Goal: Task Accomplishment & Management: Manage account settings

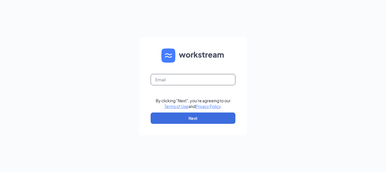
click at [164, 81] on input "text" at bounding box center [193, 79] width 85 height 11
type input "[EMAIL_ADDRESS][DOMAIN_NAME]"
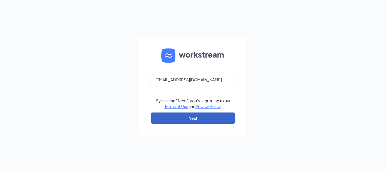
click at [178, 115] on button "Next" at bounding box center [193, 117] width 85 height 11
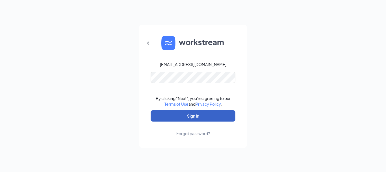
click at [194, 117] on button "Sign In" at bounding box center [193, 115] width 85 height 11
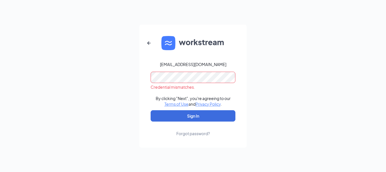
click at [89, 82] on div "rt33warsaw@mail.com Credential mismatches. By clicking "Next", you're agreeing …" at bounding box center [193, 86] width 386 height 172
click at [150, 53] on form "rt33warsaw@mail.com Credential mismatches. By clicking "Next", you're agreeing …" at bounding box center [192, 86] width 107 height 123
click at [149, 43] on icon "ArrowLeftNew" at bounding box center [148, 42] width 3 height 3
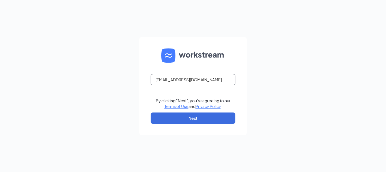
click at [161, 82] on input "rt33warsaw@mail.com" at bounding box center [193, 79] width 85 height 11
type input "rt3warsaw@mail.com"
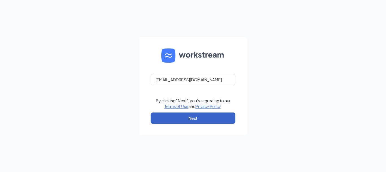
click at [222, 118] on button "Next" at bounding box center [193, 117] width 85 height 11
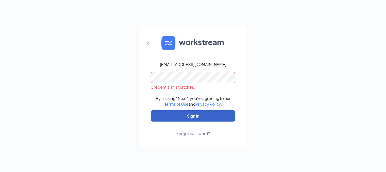
click at [221, 118] on button "Sign In" at bounding box center [193, 115] width 85 height 11
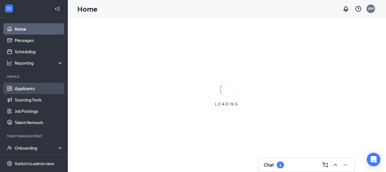
click at [20, 89] on link "Applicants" at bounding box center [39, 88] width 48 height 11
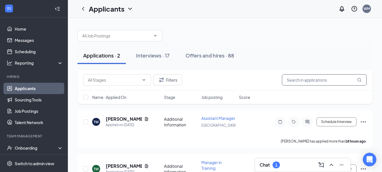
click at [335, 80] on input "text" at bounding box center [324, 79] width 85 height 11
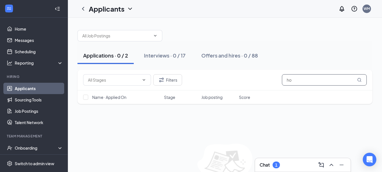
type input "h"
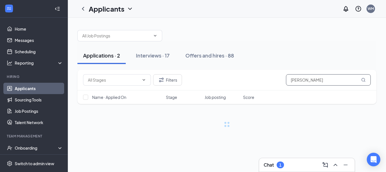
type input "[PERSON_NAME]"
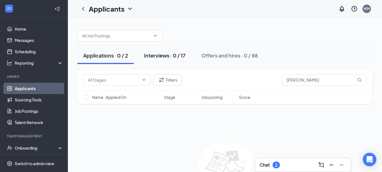
click at [185, 55] on div "Interviews · 0 / 17" at bounding box center [165, 55] width 42 height 7
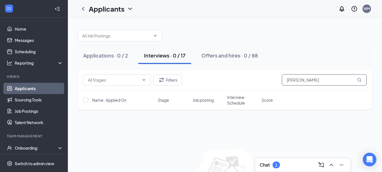
click at [330, 81] on input "[PERSON_NAME]" at bounding box center [324, 79] width 85 height 11
click at [338, 80] on input "[PERSON_NAME]" at bounding box center [324, 79] width 85 height 11
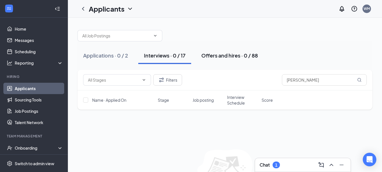
click at [228, 56] on div "Offers and hires · 0 / 88" at bounding box center [229, 55] width 57 height 7
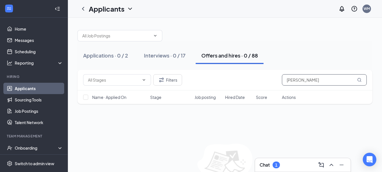
click at [331, 81] on input "[PERSON_NAME]" at bounding box center [324, 79] width 85 height 11
click at [266, 163] on h3 "Chat" at bounding box center [264, 164] width 10 height 6
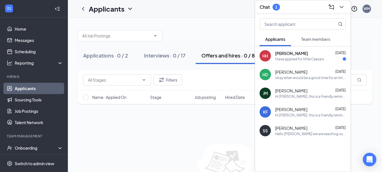
click at [314, 56] on div "[PERSON_NAME] [DATE]" at bounding box center [310, 53] width 71 height 6
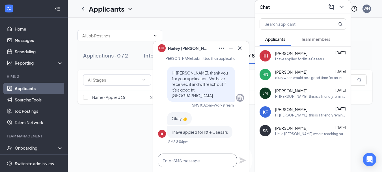
click at [215, 162] on textarea at bounding box center [197, 160] width 79 height 14
type textarea "okay"
click at [277, 55] on span "[PERSON_NAME]" at bounding box center [291, 53] width 32 height 6
click at [265, 58] on div "HH" at bounding box center [265, 56] width 6 height 6
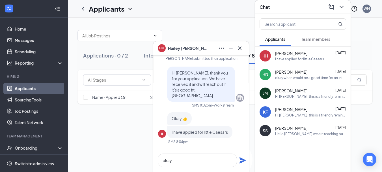
click at [300, 56] on div "[PERSON_NAME] [DATE]" at bounding box center [310, 53] width 71 height 6
click at [344, 7] on icon "ChevronDown" at bounding box center [341, 7] width 7 height 7
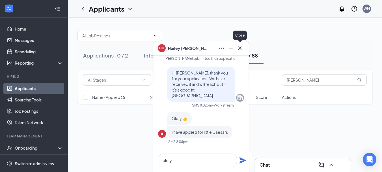
click at [242, 49] on icon "Cross" at bounding box center [239, 48] width 7 height 7
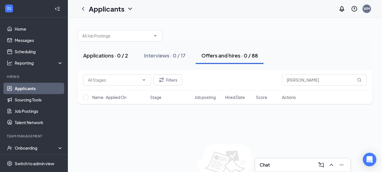
click at [103, 57] on div "Applications · 0 / 2" at bounding box center [105, 55] width 45 height 7
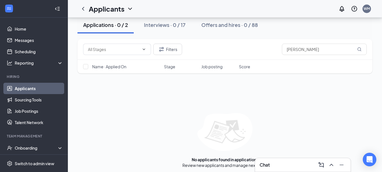
scroll to position [33, 0]
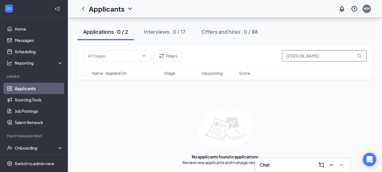
drag, startPoint x: 317, startPoint y: 56, endPoint x: 229, endPoint y: 49, distance: 87.6
click at [222, 60] on div "Filters [PERSON_NAME]" at bounding box center [225, 55] width 284 height 11
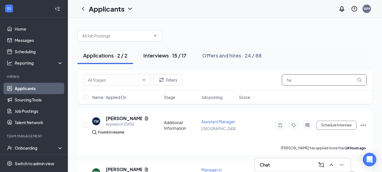
type input "ha"
click at [152, 57] on div "Interviews · 15 / 17" at bounding box center [164, 55] width 43 height 7
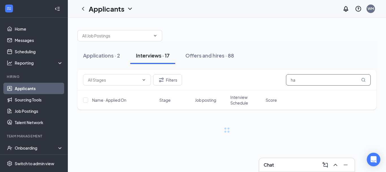
drag, startPoint x: 321, startPoint y: 78, endPoint x: 168, endPoint y: 48, distance: 156.2
click at [196, 72] on div "Filters ha" at bounding box center [226, 80] width 299 height 21
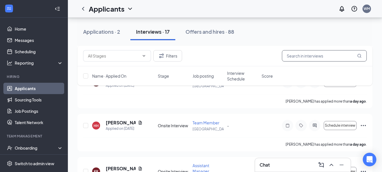
scroll to position [226, 0]
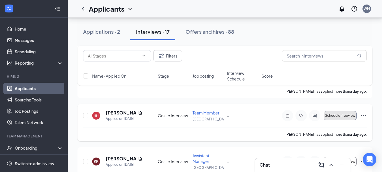
click at [351, 116] on span "Schedule interview" at bounding box center [340, 115] width 31 height 4
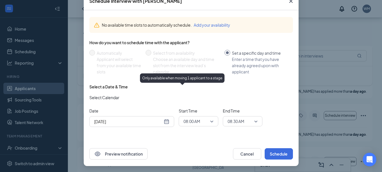
scroll to position [37, 0]
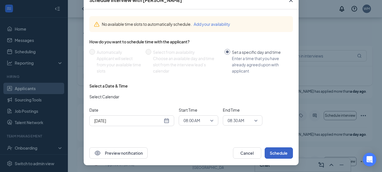
click at [269, 153] on button "Schedule" at bounding box center [279, 152] width 28 height 11
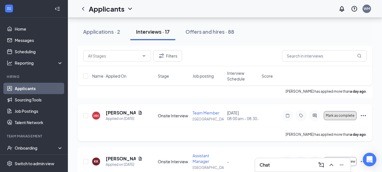
click at [338, 117] on span "Mark as complete" at bounding box center [340, 115] width 29 height 4
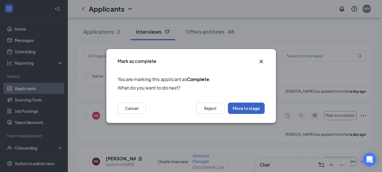
click at [249, 109] on button "Move to stage" at bounding box center [246, 107] width 37 height 11
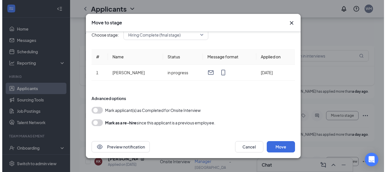
scroll to position [9, 0]
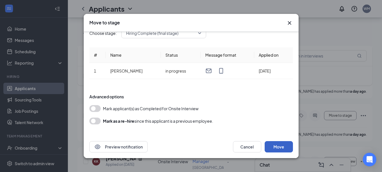
click at [281, 147] on button "Move" at bounding box center [279, 146] width 28 height 11
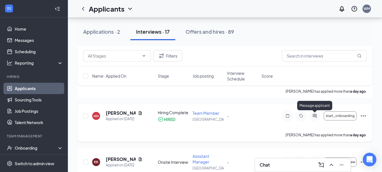
click at [312, 116] on icon "ActiveChat" at bounding box center [314, 115] width 7 height 5
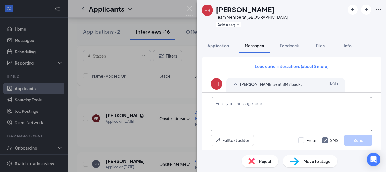
click at [252, 103] on textarea at bounding box center [292, 114] width 162 height 34
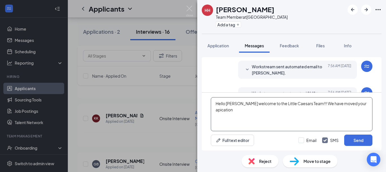
scroll to position [183, 0]
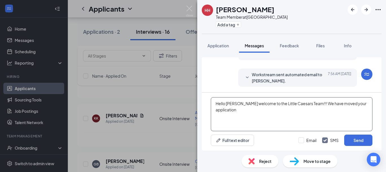
click at [241, 111] on textarea "Hello [PERSON_NAME] welcome to the Little Caesars Team!!! We have moved your ap…" at bounding box center [292, 114] width 162 height 34
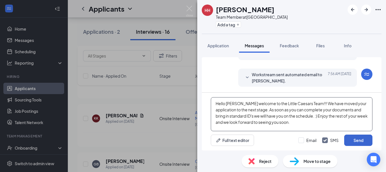
type textarea "Hello [PERSON_NAME] welcome to the Little Caesars Team!!! We have moved your ap…"
click at [361, 142] on button "Send" at bounding box center [358, 139] width 28 height 11
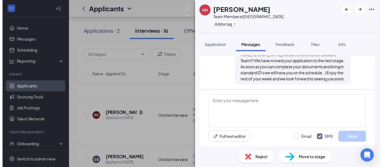
scroll to position [244, 0]
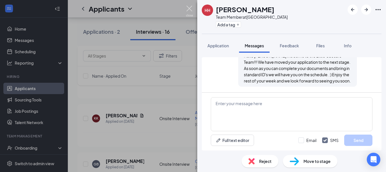
click at [191, 10] on img at bounding box center [189, 11] width 7 height 11
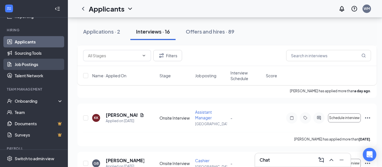
scroll to position [57, 0]
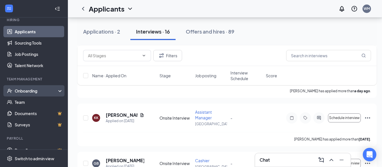
click at [38, 89] on div "Onboarding" at bounding box center [37, 91] width 44 height 6
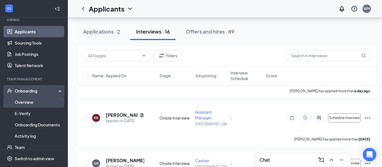
click at [42, 101] on link "Overview" at bounding box center [39, 102] width 48 height 11
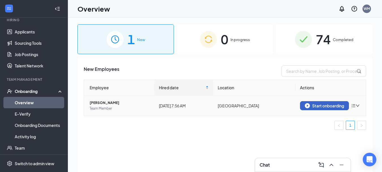
click at [336, 103] on div "Start onboarding" at bounding box center [324, 105] width 39 height 5
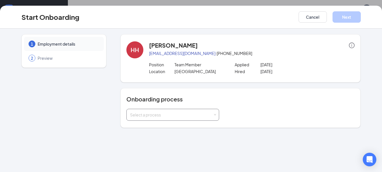
click at [179, 112] on div "Select a process" at bounding box center [171, 115] width 83 height 6
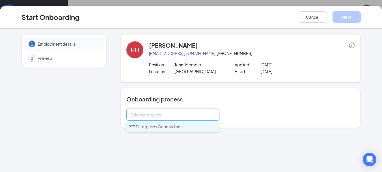
click at [178, 128] on span "RT3 Enterprises Onboarding" at bounding box center [154, 126] width 52 height 5
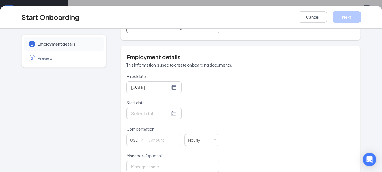
scroll to position [73, 0]
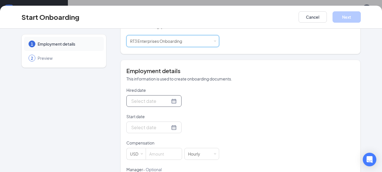
click at [168, 101] on div at bounding box center [154, 100] width 46 height 7
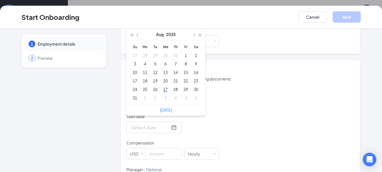
type input "[DATE]"
click at [167, 109] on link "[DATE]" at bounding box center [166, 109] width 12 height 5
type input "[DATE]"
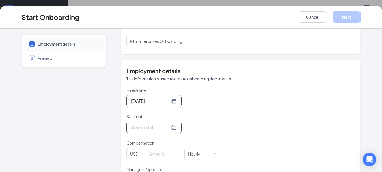
click at [167, 128] on div at bounding box center [154, 127] width 46 height 7
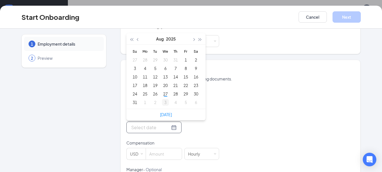
type input "[DATE]"
click at [165, 93] on div "27" at bounding box center [165, 93] width 7 height 7
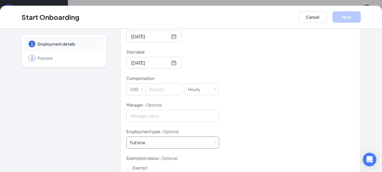
scroll to position [158, 0]
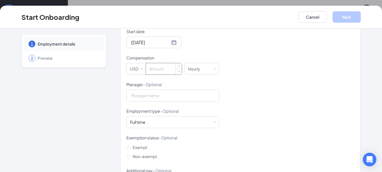
click at [155, 70] on input at bounding box center [164, 68] width 36 height 11
type input "9"
click at [261, 95] on div "Hired date [DATE] [DATE] Su Mo Tu We Th Fr Sa 27 28 29 30 31 1 2 3 4 5 6 7 8 9 …" at bounding box center [240, 94] width 228 height 185
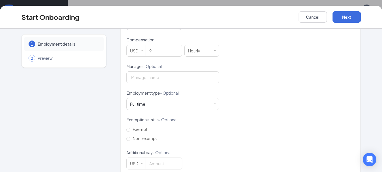
scroll to position [187, 0]
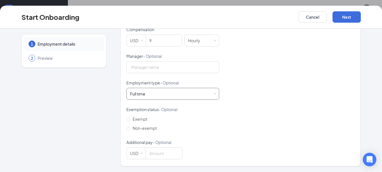
click at [148, 95] on div "Full time Works 30+ hours per week and is reasonably expected to work" at bounding box center [172, 93] width 85 height 11
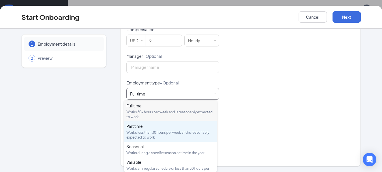
click at [172, 134] on div "Works less than 30 hours per week and is reasonably expected to work" at bounding box center [170, 135] width 88 height 10
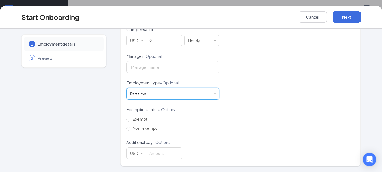
click at [269, 122] on div "Hired date [DATE] [DATE] Su Mo Tu We Th Fr Sa 27 28 29 30 31 1 2 3 4 5 6 7 8 9 …" at bounding box center [240, 66] width 228 height 185
click at [226, 141] on div "Hired date [DATE] [DATE] Su Mo Tu We Th Fr Sa 27 28 29 30 31 1 2 3 4 5 6 7 8 9 …" at bounding box center [240, 66] width 228 height 185
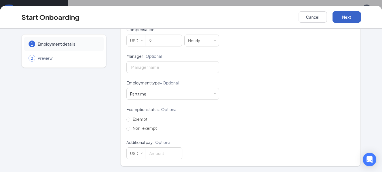
click at [347, 16] on button "Next" at bounding box center [346, 16] width 28 height 11
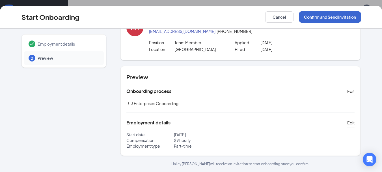
scroll to position [22, 0]
click at [337, 20] on button "Confirm and Send Invitation" at bounding box center [330, 16] width 62 height 11
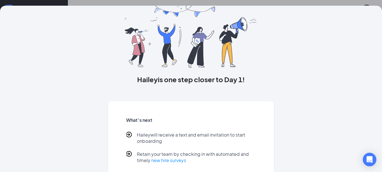
scroll to position [53, 0]
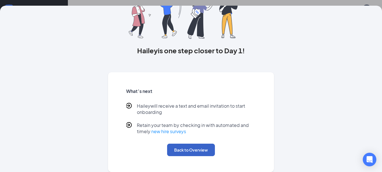
click at [194, 153] on button "Back to Overview" at bounding box center [191, 149] width 48 height 12
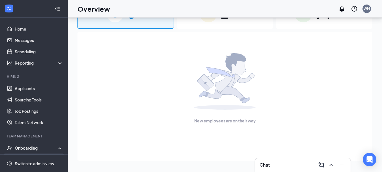
scroll to position [0, 0]
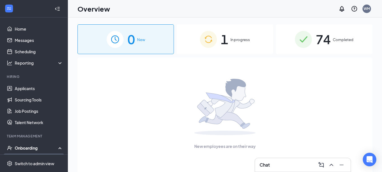
click at [231, 43] on div "1 In progress" at bounding box center [225, 39] width 96 height 30
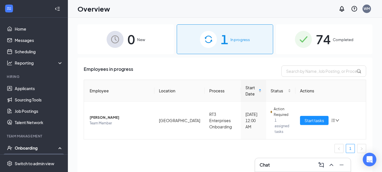
click at [358, 28] on div "74 Completed" at bounding box center [324, 39] width 96 height 30
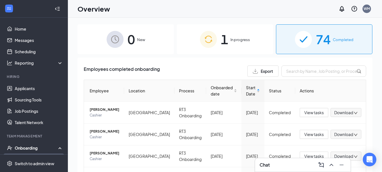
click at [194, 34] on div "1 In progress" at bounding box center [225, 39] width 96 height 30
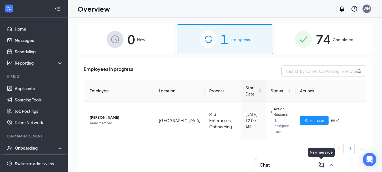
click at [323, 165] on icon "ComposeMessage" at bounding box center [320, 164] width 5 height 5
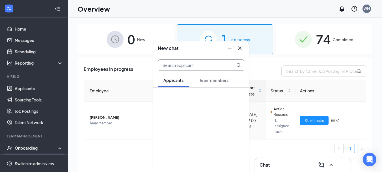
click at [179, 65] on input "text" at bounding box center [191, 65] width 67 height 11
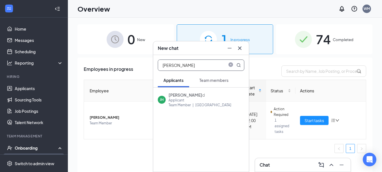
type input "[PERSON_NAME]"
click at [204, 105] on div "[GEOGRAPHIC_DATA]" at bounding box center [213, 104] width 36 height 5
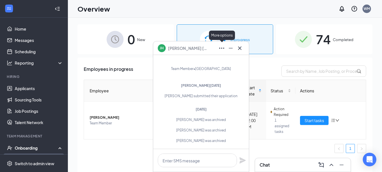
click at [222, 48] on icon "Ellipses" at bounding box center [221, 48] width 7 height 7
click at [190, 49] on span "[PERSON_NAME]" at bounding box center [188, 48] width 40 height 6
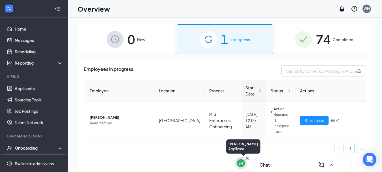
click at [239, 160] on div "JH" at bounding box center [241, 163] width 8 height 8
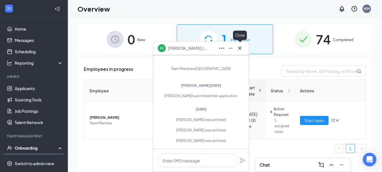
click at [241, 48] on icon "Cross" at bounding box center [239, 48] width 7 height 7
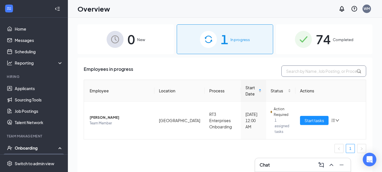
click at [315, 70] on input "text" at bounding box center [323, 70] width 85 height 11
type input "[PERSON_NAME]"
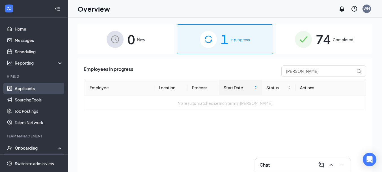
click at [40, 88] on link "Applicants" at bounding box center [39, 88] width 48 height 11
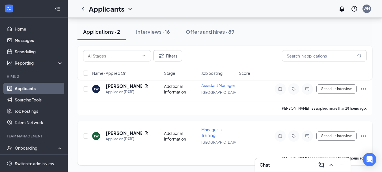
scroll to position [10, 0]
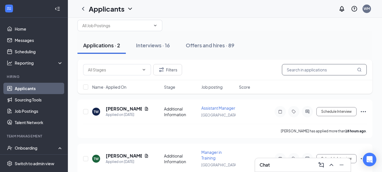
click at [306, 69] on input "text" at bounding box center [324, 69] width 85 height 11
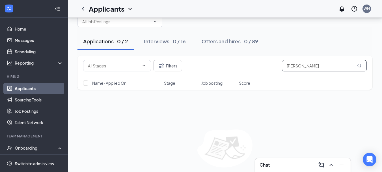
scroll to position [33, 0]
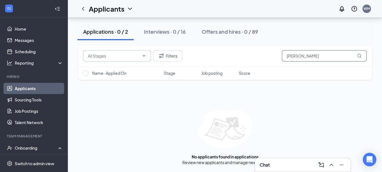
type input "[PERSON_NAME]"
click at [116, 56] on input "text" at bounding box center [113, 56] width 51 height 6
click at [143, 109] on div "Filters [PERSON_NAME] Name · Applied On Stage Job posting Score No applicants f…" at bounding box center [224, 100] width 295 height 129
click at [165, 35] on button "Interviews · 0 / 16" at bounding box center [164, 31] width 53 height 17
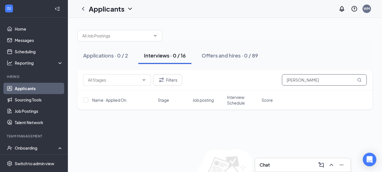
click at [333, 80] on input "[PERSON_NAME]" at bounding box center [324, 79] width 85 height 11
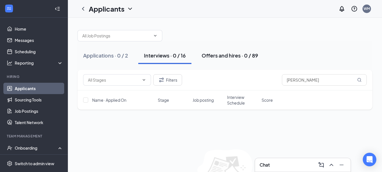
click at [230, 55] on div "Offers and hires · 0 / 89" at bounding box center [230, 55] width 57 height 7
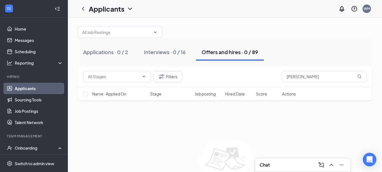
scroll to position [33, 0]
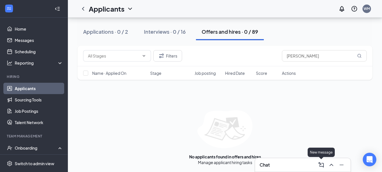
click at [321, 161] on icon "ComposeMessage" at bounding box center [321, 164] width 7 height 7
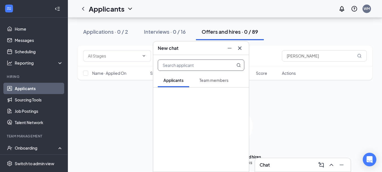
click at [175, 65] on input "text" at bounding box center [191, 65] width 67 height 11
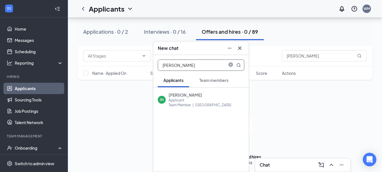
type input "[PERSON_NAME]"
click at [203, 82] on span "Team members" at bounding box center [213, 79] width 29 height 5
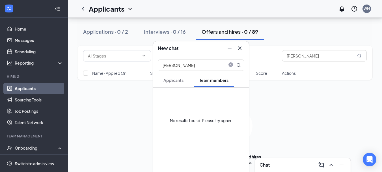
click at [168, 80] on span "Applicants" at bounding box center [173, 79] width 20 height 5
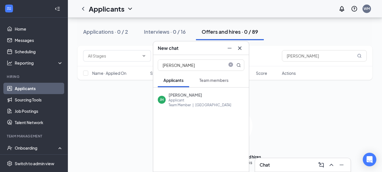
click at [240, 47] on icon "Cross" at bounding box center [239, 48] width 7 height 7
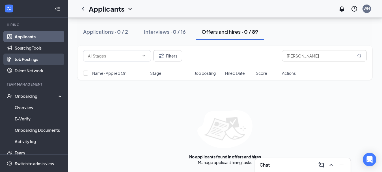
scroll to position [57, 0]
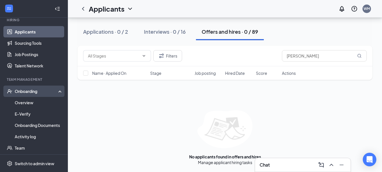
click at [46, 90] on div "Onboarding" at bounding box center [37, 91] width 44 height 6
click at [51, 124] on link "Onboarding Documents" at bounding box center [39, 124] width 48 height 11
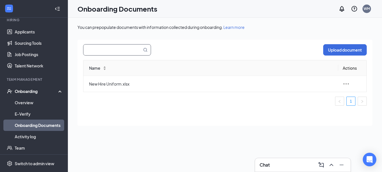
click at [122, 49] on input "text" at bounding box center [109, 49] width 52 height 11
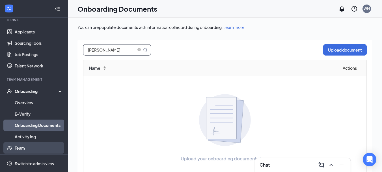
type input "[PERSON_NAME]"
click at [31, 144] on link "Team" at bounding box center [39, 147] width 48 height 11
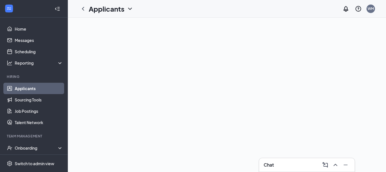
click at [325, 165] on icon "ComposeMessage" at bounding box center [325, 164] width 7 height 7
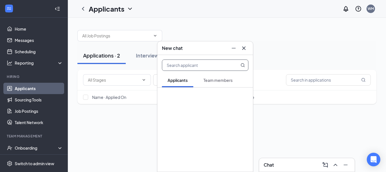
click at [196, 66] on input "text" at bounding box center [195, 65] width 67 height 11
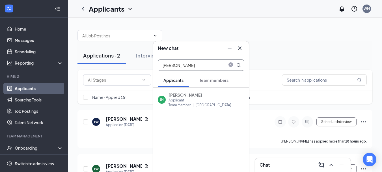
type input "[PERSON_NAME]"
click at [184, 100] on div "Applicant" at bounding box center [199, 100] width 63 height 5
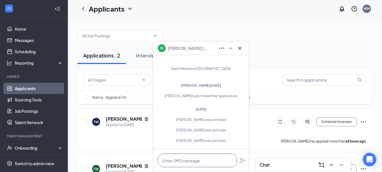
click at [201, 158] on textarea at bounding box center [197, 160] width 79 height 14
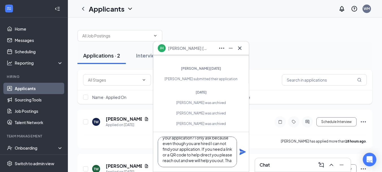
scroll to position [23, 0]
type textarea "Hello Joshua, I'm sorry to have to ask but could you please redo your applicati…"
click at [242, 152] on icon "Plane" at bounding box center [242, 151] width 7 height 7
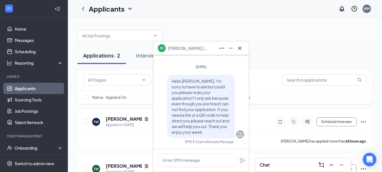
scroll to position [0, 0]
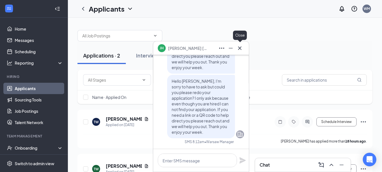
click at [240, 46] on icon "Cross" at bounding box center [239, 48] width 7 height 7
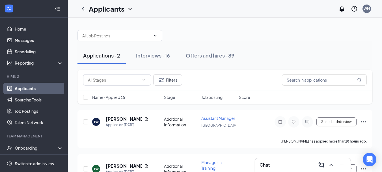
click at [47, 87] on link "Applicants" at bounding box center [39, 88] width 48 height 11
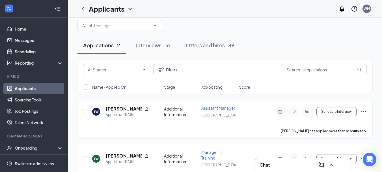
scroll to position [38, 0]
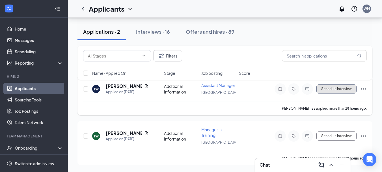
click at [328, 86] on button "Schedule Interview" at bounding box center [336, 88] width 40 height 9
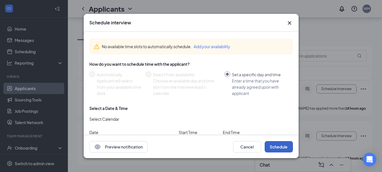
click at [275, 148] on button "Schedule" at bounding box center [279, 146] width 28 height 11
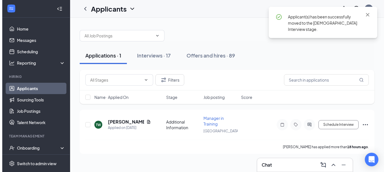
scroll to position [0, 0]
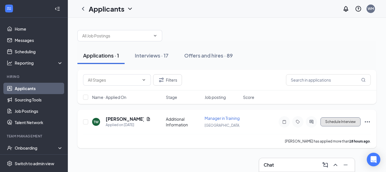
click at [352, 125] on button "Schedule Interview" at bounding box center [341, 121] width 40 height 9
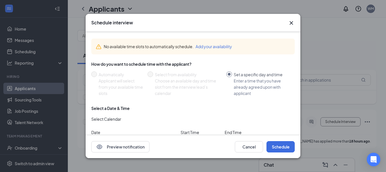
scroll to position [27, 0]
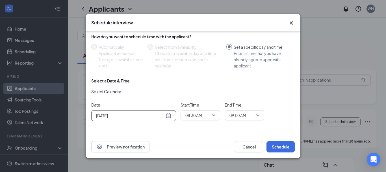
click at [167, 114] on div "[DATE]" at bounding box center [133, 115] width 75 height 6
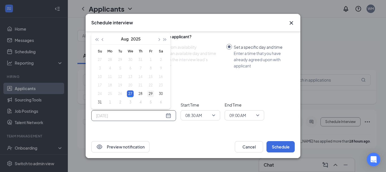
type input "Aug 29, 2025"
click at [155, 94] on td "29" at bounding box center [151, 93] width 10 height 8
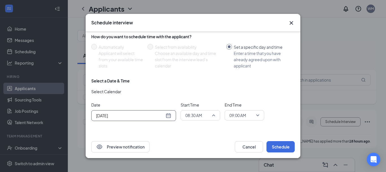
click at [214, 115] on span "08:30 AM" at bounding box center [200, 115] width 30 height 8
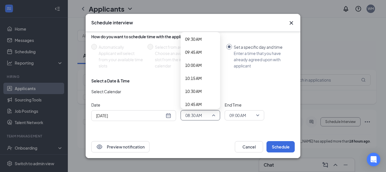
scroll to position [525, 0]
drag, startPoint x: 190, startPoint y: 65, endPoint x: 193, endPoint y: 65, distance: 3.2
click at [191, 65] on span "10:30 AM" at bounding box center [193, 63] width 17 height 6
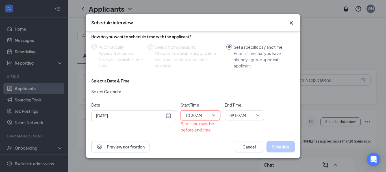
click at [259, 116] on span "09:00 AM" at bounding box center [245, 115] width 30 height 8
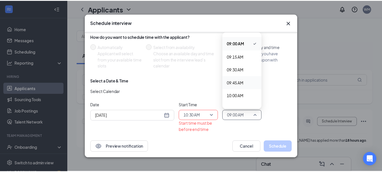
scroll to position [522, 0]
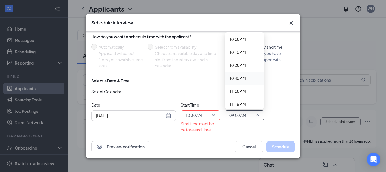
click at [239, 83] on div "10:45 AM" at bounding box center [245, 78] width 40 height 13
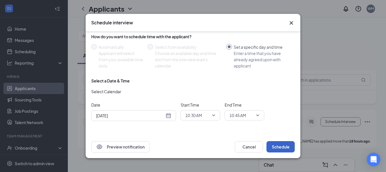
click at [273, 149] on button "Schedule" at bounding box center [281, 146] width 28 height 11
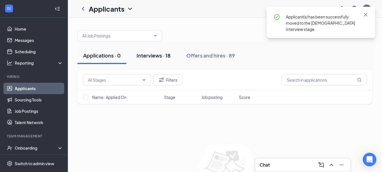
click at [144, 53] on div "Interviews · 18" at bounding box center [154, 55] width 34 height 7
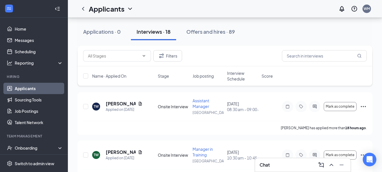
scroll to position [113, 0]
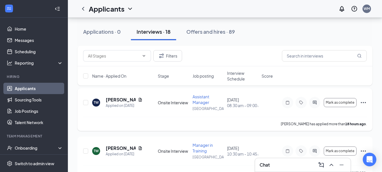
click at [364, 102] on icon "Ellipses" at bounding box center [363, 102] width 7 height 7
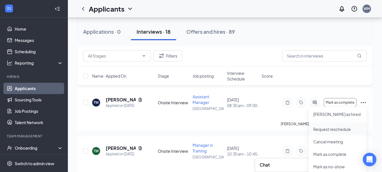
click at [346, 129] on p "Request reschedule" at bounding box center [337, 129] width 49 height 6
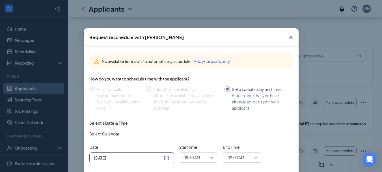
click at [164, 157] on div "[DATE]" at bounding box center [131, 157] width 75 height 6
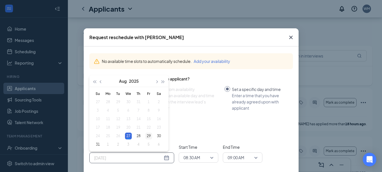
click at [147, 136] on div "29" at bounding box center [148, 135] width 7 height 7
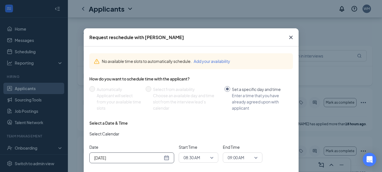
click at [212, 158] on div "08:30 AM" at bounding box center [199, 157] width 40 height 10
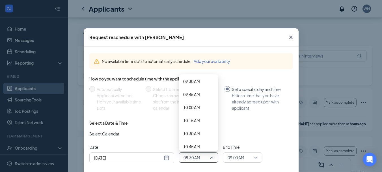
scroll to position [525, 0]
click at [192, 105] on span "10:30 AM" at bounding box center [191, 105] width 17 height 6
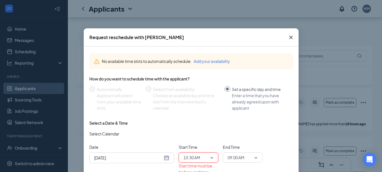
click at [253, 158] on span "09:00 AM" at bounding box center [243, 157] width 30 height 8
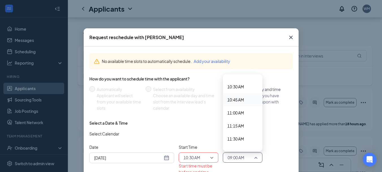
scroll to position [551, 0]
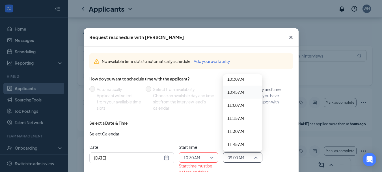
click at [235, 93] on span "10:45 AM" at bounding box center [235, 92] width 17 height 6
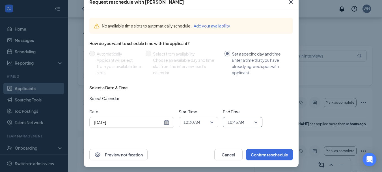
scroll to position [37, 0]
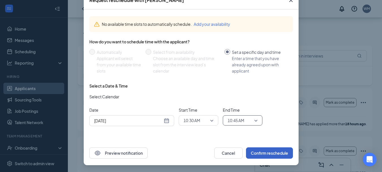
click at [272, 153] on button "Confirm reschedule" at bounding box center [269, 152] width 47 height 11
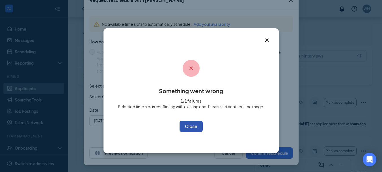
click at [195, 128] on button "OK" at bounding box center [190, 125] width 23 height 11
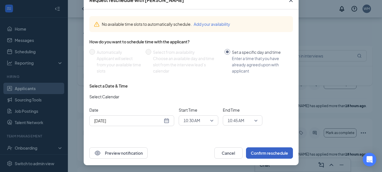
scroll to position [170, 0]
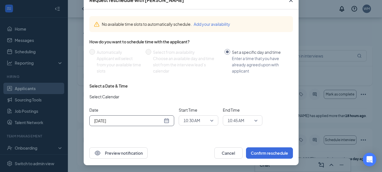
click at [166, 121] on div "Aug 29, 2025" at bounding box center [131, 120] width 75 height 6
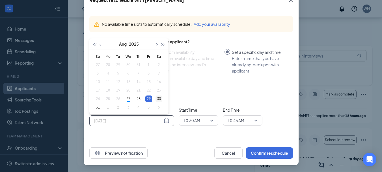
type input "Aug 30, 2025"
click at [157, 97] on div "30" at bounding box center [158, 98] width 7 height 7
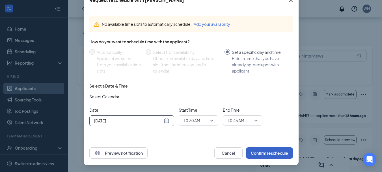
click at [250, 153] on button "Confirm reschedule" at bounding box center [269, 152] width 47 height 11
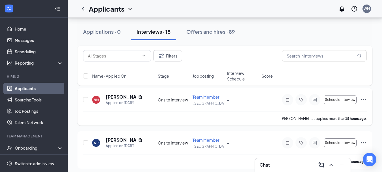
scroll to position [0, 0]
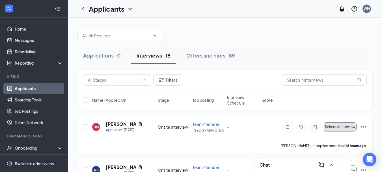
click at [355, 127] on button "Schedule interview" at bounding box center [340, 126] width 33 height 9
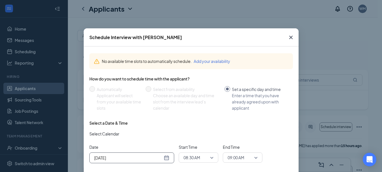
click at [165, 158] on div "[DATE]" at bounding box center [131, 157] width 75 height 6
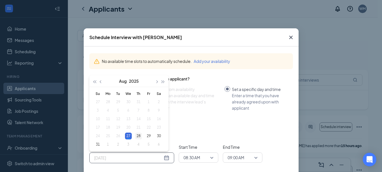
type input "Aug 28, 2025"
click at [138, 136] on div "28" at bounding box center [138, 135] width 7 height 7
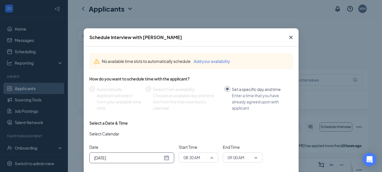
click at [209, 157] on span "08:30 AM" at bounding box center [198, 157] width 30 height 8
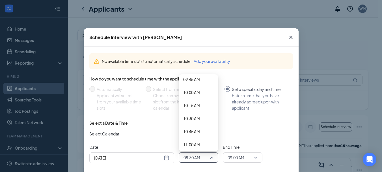
scroll to position [525, 0]
click at [191, 105] on span "10:30 AM" at bounding box center [191, 105] width 17 height 6
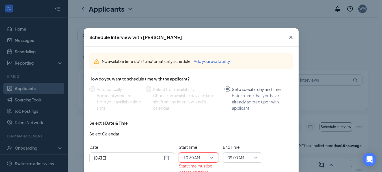
click at [254, 156] on span "09:00 AM" at bounding box center [243, 157] width 30 height 8
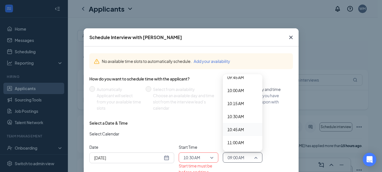
scroll to position [522, 0]
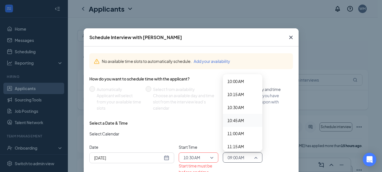
click at [236, 125] on div "10:45 AM" at bounding box center [243, 120] width 40 height 13
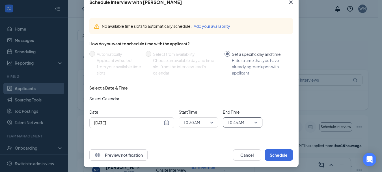
scroll to position [37, 0]
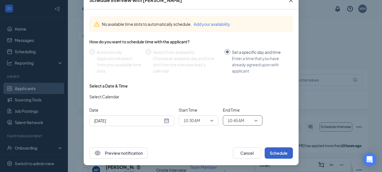
click at [277, 151] on button "Schedule" at bounding box center [279, 152] width 28 height 11
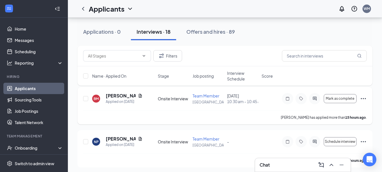
scroll to position [57, 0]
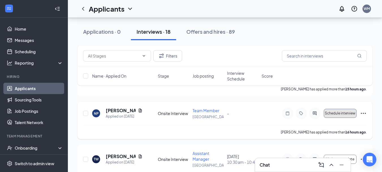
click at [350, 115] on span "Schedule interview" at bounding box center [340, 113] width 31 height 4
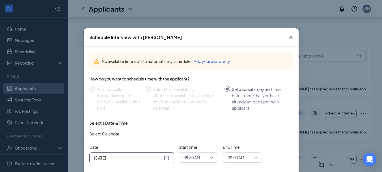
click at [165, 159] on div "[DATE]" at bounding box center [131, 157] width 75 height 6
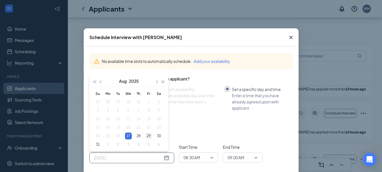
type input "Aug 29, 2025"
click at [148, 137] on div "29" at bounding box center [148, 135] width 7 height 7
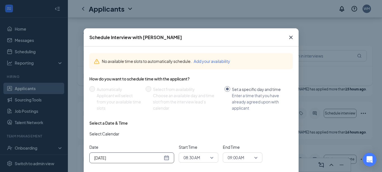
click at [211, 158] on span "08:30 AM" at bounding box center [198, 157] width 30 height 8
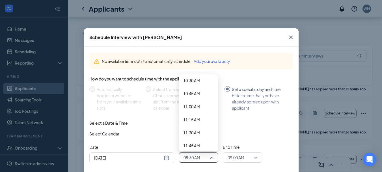
scroll to position [553, 0]
click at [192, 101] on span "11:00 AM" at bounding box center [191, 102] width 17 height 6
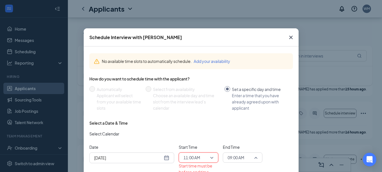
click at [253, 157] on span "09:00 AM" at bounding box center [243, 157] width 30 height 8
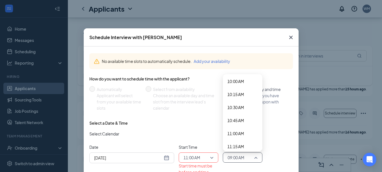
scroll to position [551, 0]
click at [240, 120] on span "11:15 AM" at bounding box center [235, 118] width 17 height 6
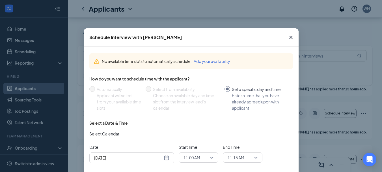
click at [280, 120] on div "No available time slots to automatically schedule. Add your availability How do…" at bounding box center [191, 108] width 204 height 119
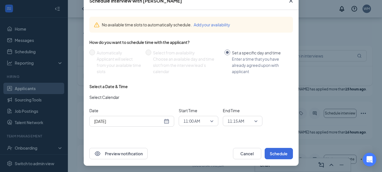
scroll to position [37, 0]
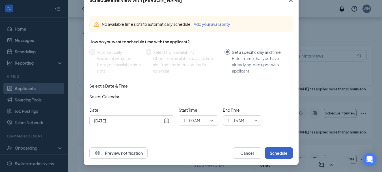
click at [282, 154] on button "Schedule" at bounding box center [279, 152] width 28 height 11
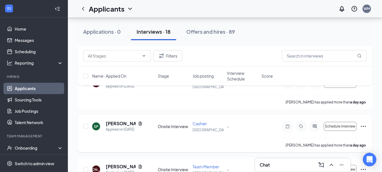
scroll to position [198, 0]
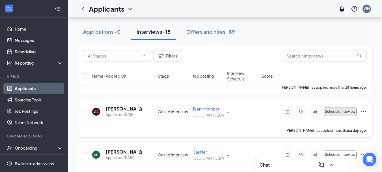
click at [335, 113] on span "Schedule interview" at bounding box center [340, 111] width 31 height 4
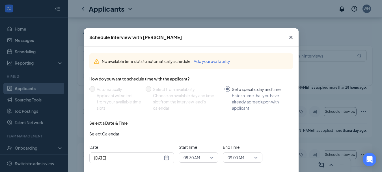
click at [289, 36] on icon "Cross" at bounding box center [290, 37] width 3 height 3
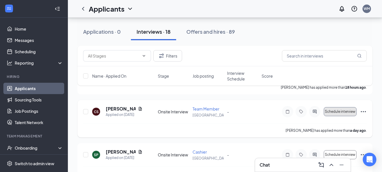
click at [336, 111] on span "Schedule interview" at bounding box center [340, 111] width 31 height 4
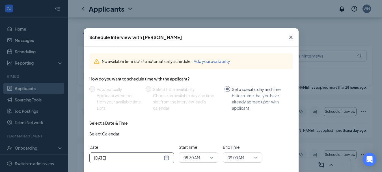
click at [165, 159] on div "[DATE]" at bounding box center [131, 157] width 75 height 6
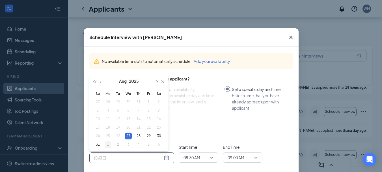
type input "Sep 1, 2025"
click at [105, 146] on div "1" at bounding box center [108, 144] width 7 height 7
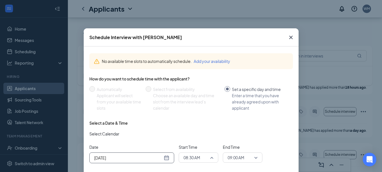
click at [210, 157] on span "08:30 AM" at bounding box center [198, 157] width 30 height 8
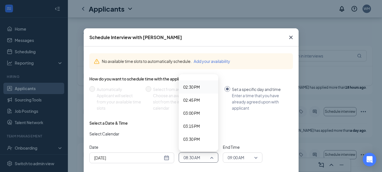
scroll to position [779, 0]
click at [195, 85] on span "03:00 PM" at bounding box center [191, 84] width 17 height 6
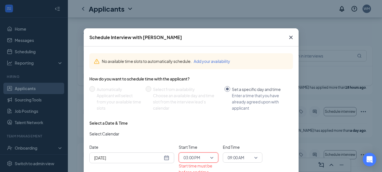
click at [254, 157] on span "09:00 AM" at bounding box center [243, 157] width 30 height 8
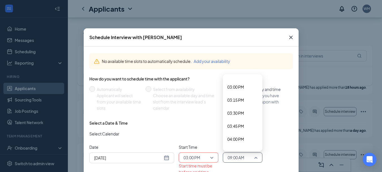
scroll to position [748, 0]
click at [232, 124] on div "03:15 PM" at bounding box center [243, 128] width 40 height 13
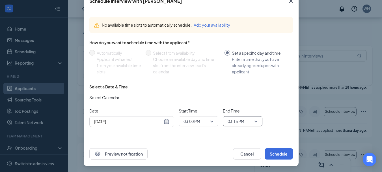
scroll to position [37, 0]
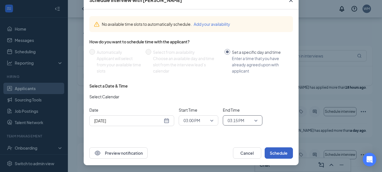
click at [269, 155] on button "Schedule" at bounding box center [279, 152] width 28 height 11
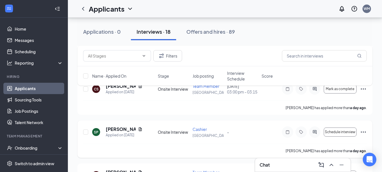
scroll to position [254, 0]
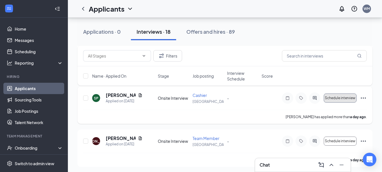
click at [336, 100] on span "Schedule interview" at bounding box center [340, 98] width 31 height 4
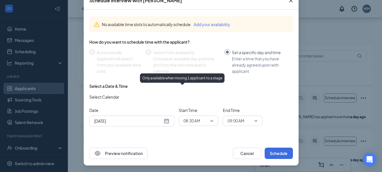
scroll to position [37, 0]
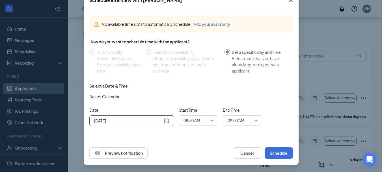
click at [163, 122] on div "[DATE]" at bounding box center [131, 120] width 75 height 6
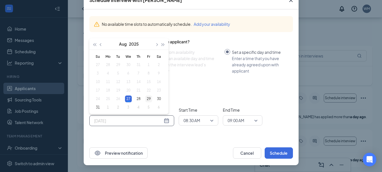
type input "Aug 29, 2025"
click at [148, 98] on div "29" at bounding box center [148, 98] width 7 height 7
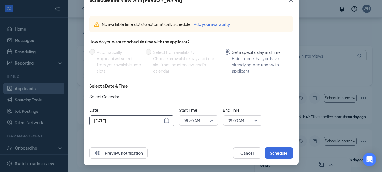
click at [209, 120] on span "08:30 AM" at bounding box center [198, 120] width 30 height 8
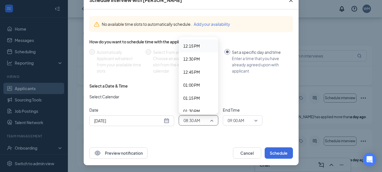
scroll to position [609, 0]
click at [196, 57] on div "12:00 PM" at bounding box center [199, 61] width 40 height 13
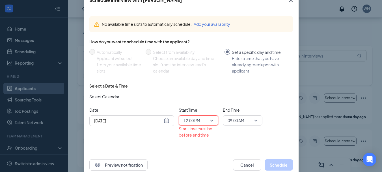
click at [253, 120] on span "09:00 AM" at bounding box center [243, 120] width 30 height 8
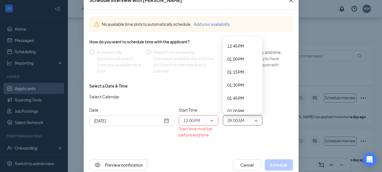
scroll to position [635, 0]
click at [230, 48] on span "12:15 PM" at bounding box center [235, 48] width 17 height 6
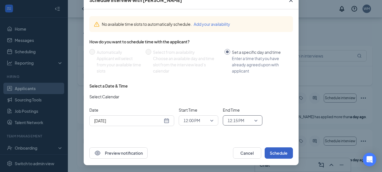
click at [279, 152] on button "Schedule" at bounding box center [279, 152] width 28 height 11
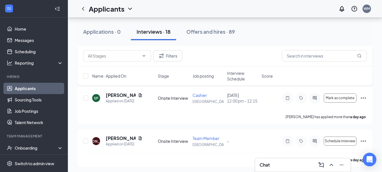
click at [159, 34] on div "Interviews · 18" at bounding box center [154, 31] width 34 height 7
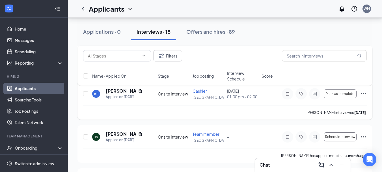
scroll to position [565, 0]
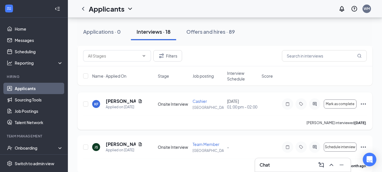
click at [363, 107] on icon "Ellipses" at bounding box center [363, 103] width 7 height 7
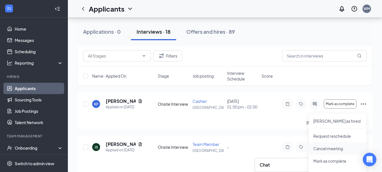
click at [337, 148] on p "Cancel meeting" at bounding box center [337, 148] width 49 height 6
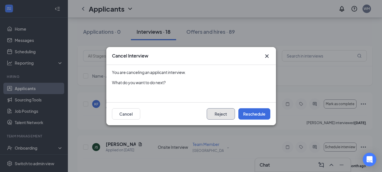
click at [220, 115] on button "Reject" at bounding box center [221, 113] width 28 height 11
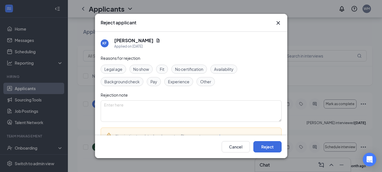
click at [206, 82] on span "Other" at bounding box center [205, 81] width 11 height 6
click at [177, 108] on textarea at bounding box center [191, 110] width 181 height 21
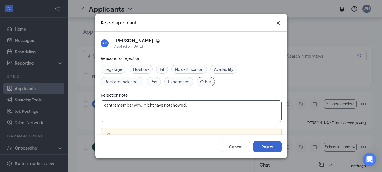
type textarea "cant remember why. Might have not showed."
click at [265, 147] on button "Reject" at bounding box center [267, 146] width 28 height 11
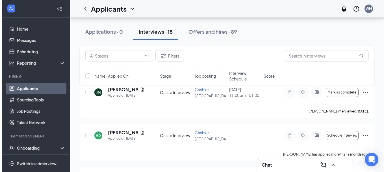
scroll to position [650, 0]
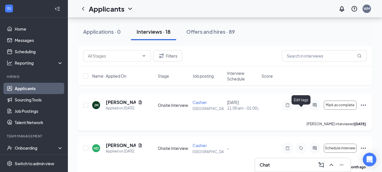
click at [301, 107] on icon "Tag" at bounding box center [301, 105] width 4 height 4
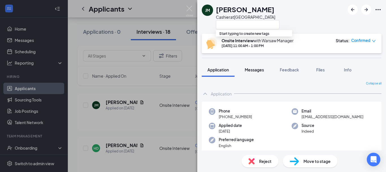
drag, startPoint x: 260, startPoint y: 70, endPoint x: 259, endPoint y: 75, distance: 5.1
click at [260, 70] on span "Messages" at bounding box center [254, 69] width 19 height 5
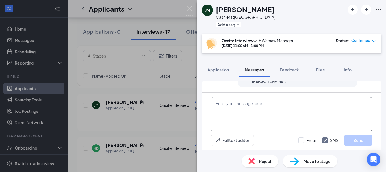
scroll to position [299, 0]
click at [189, 9] on img at bounding box center [189, 11] width 7 height 11
